Goal: Information Seeking & Learning: Learn about a topic

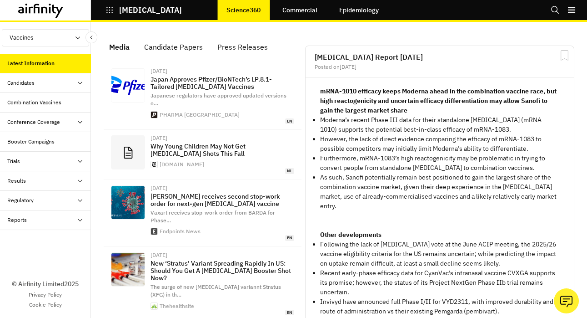
scroll to position [649, 273]
click at [39, 101] on div "Combination Vaccines" at bounding box center [34, 102] width 54 height 8
